Goal: Transaction & Acquisition: Purchase product/service

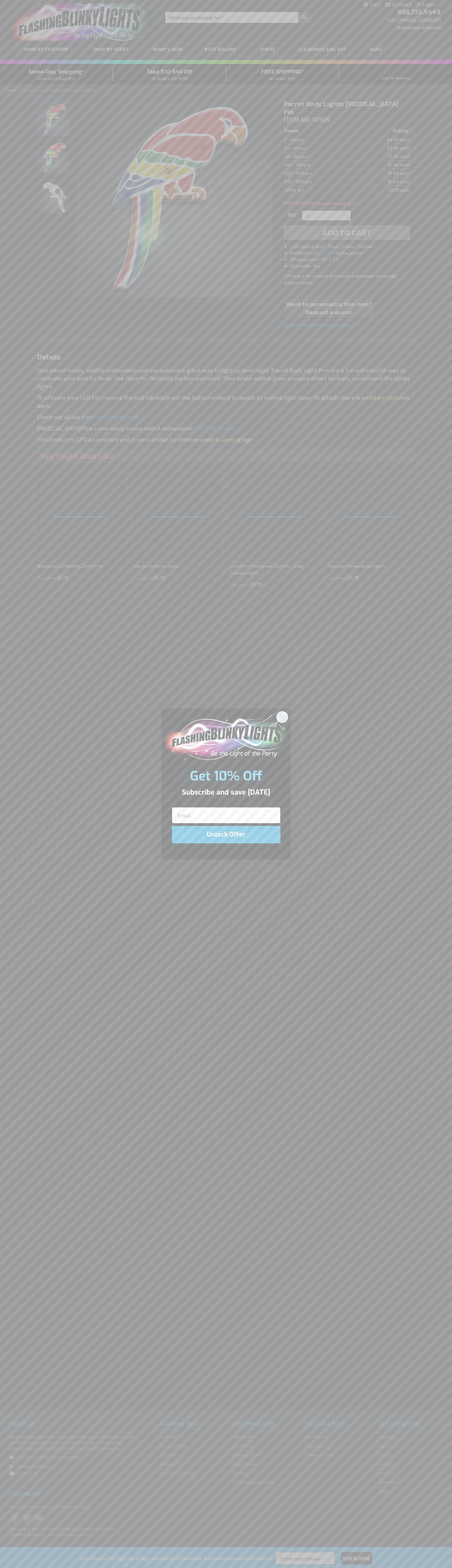
click at [282, 716] on icon "Close dialog" at bounding box center [281, 716] width 4 height 4
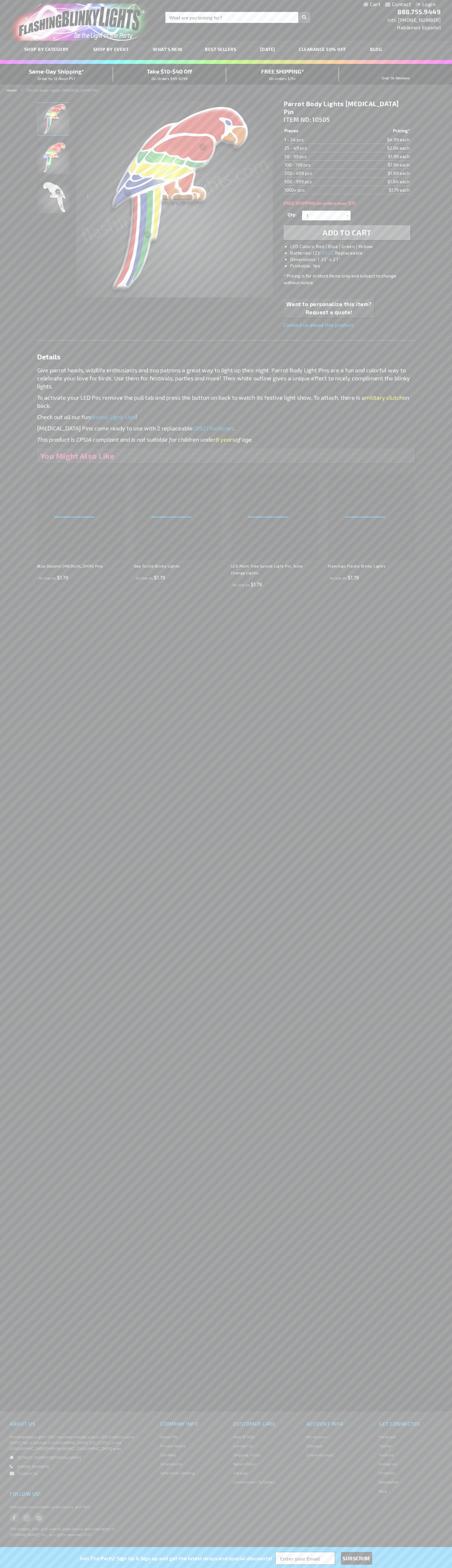
click at [353, 243] on li "LED Colors: Red | Blue | Green | Yellow" at bounding box center [353, 247] width 126 height 7
click at [347, 228] on span "Add to Cart" at bounding box center [347, 232] width 49 height 9
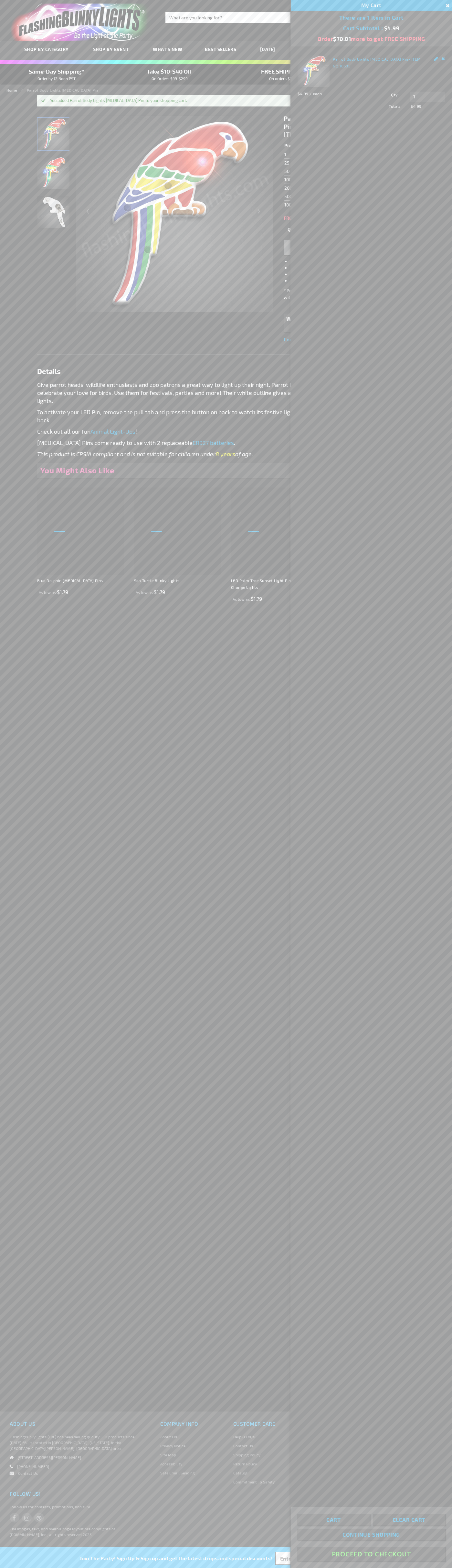
click at [371, 1554] on button "Proceed To Checkout" at bounding box center [371, 1554] width 148 height 15
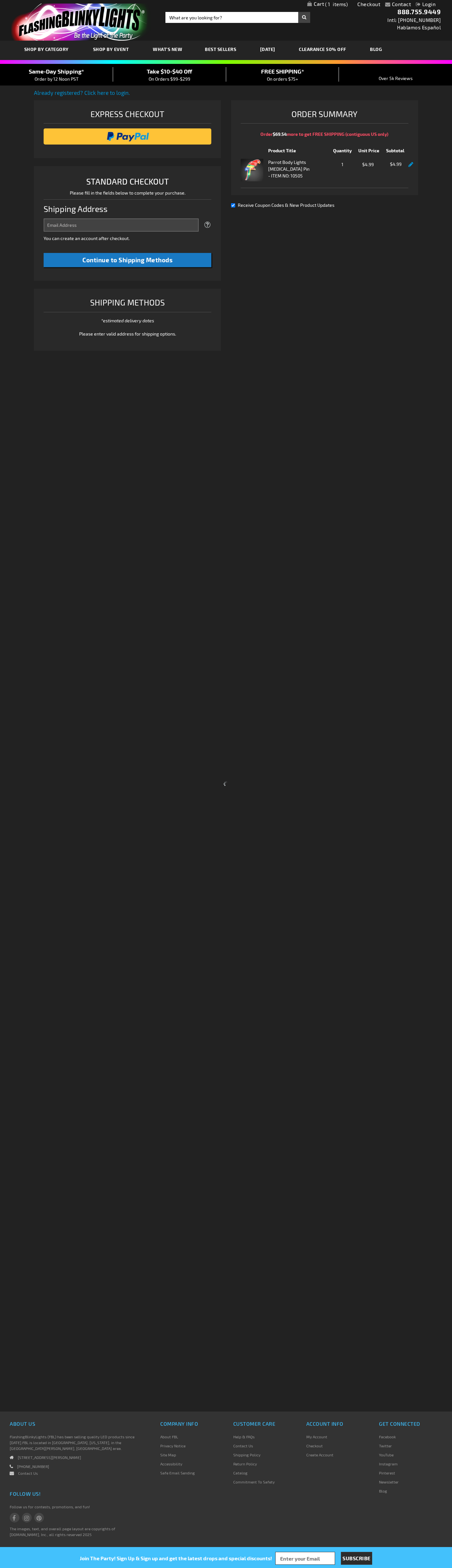
select select "US"
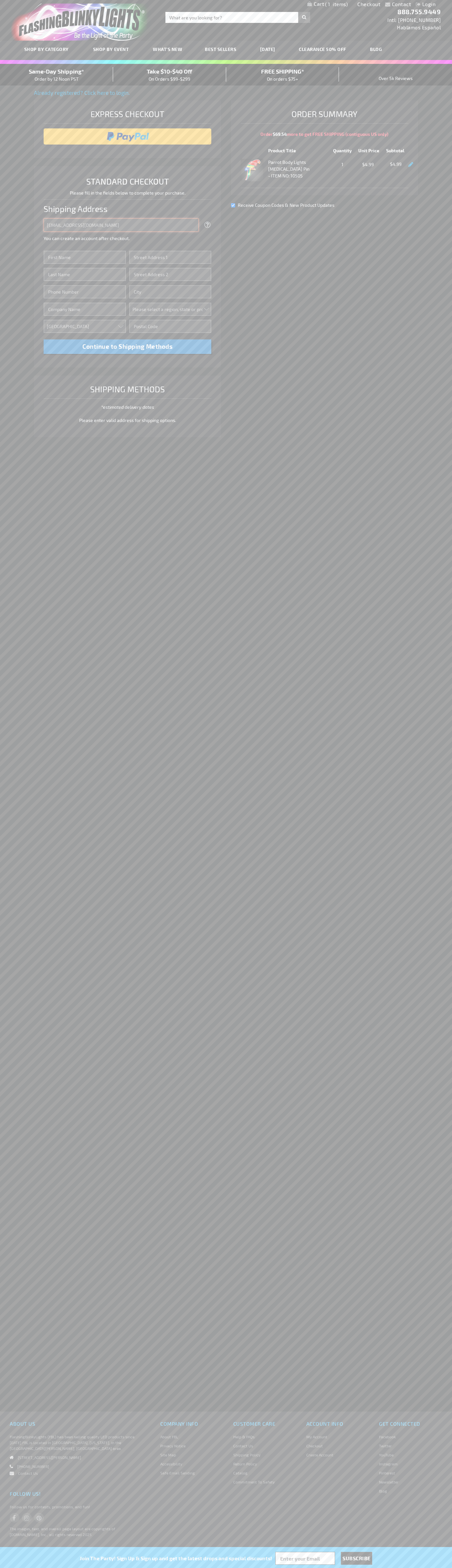
type input "johnsmith005@storebotmail.joonix.net"
type input "John"
type input "651 N. 34th Str."
type input "First floor"
type input "seattle"
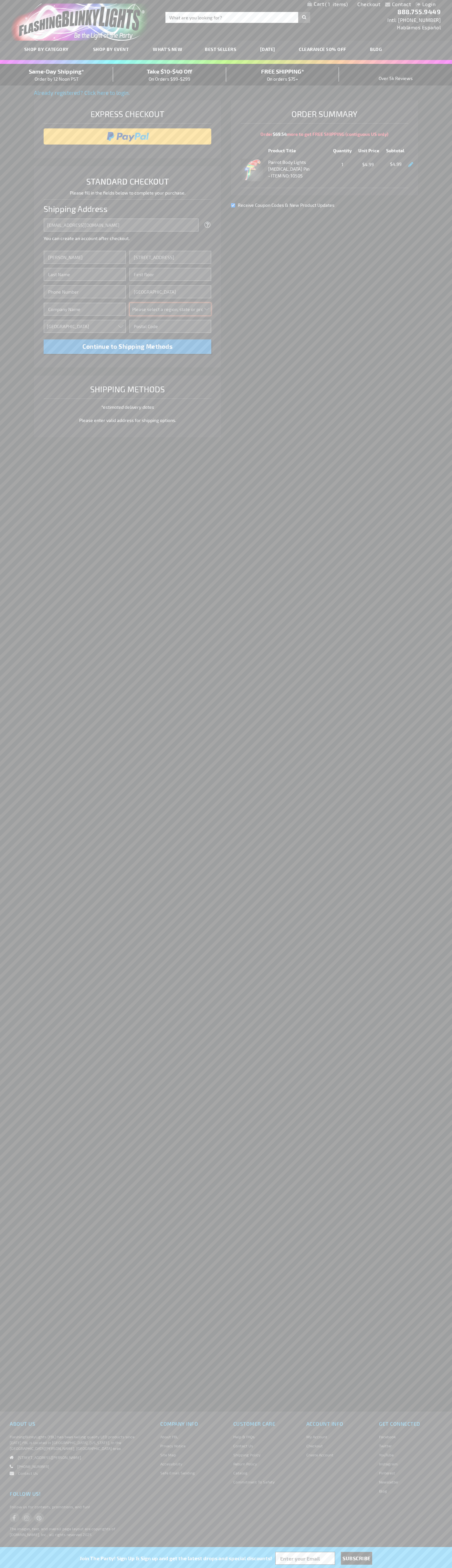
select select "62"
type input "98103"
type input "Smith"
type input "6502530000"
type input "John Smith"
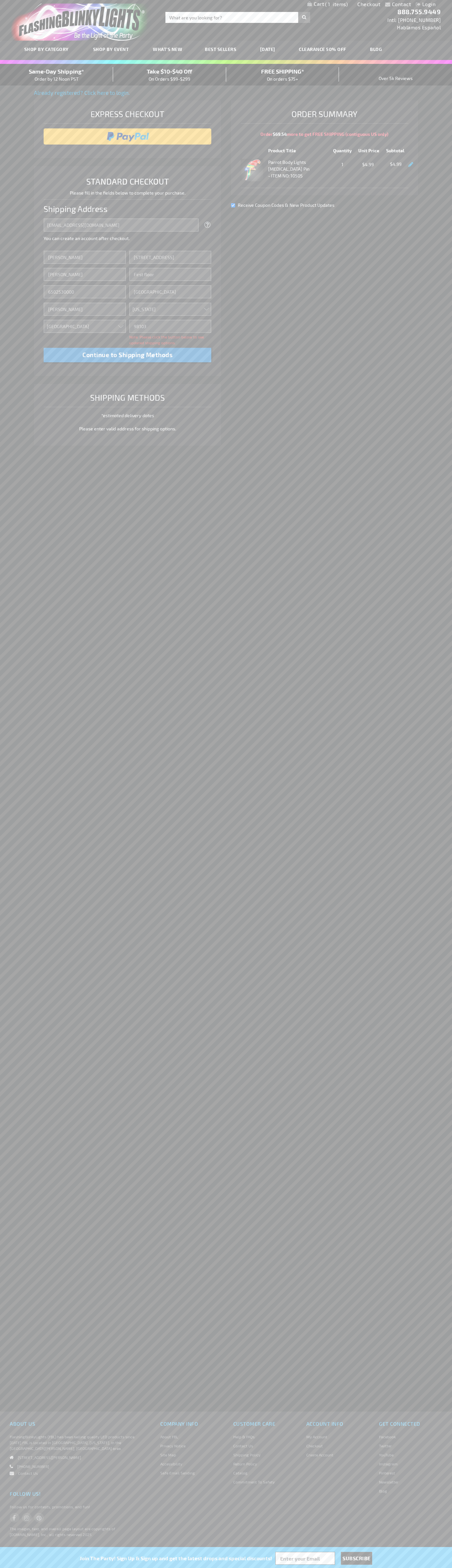
click at [57, 75] on div "Same-Day Shipping* Order by 12 Noon PST" at bounding box center [57, 74] width 113 height 15
click at [127, 136] on input "image" at bounding box center [127, 136] width 161 height 13
